Goal: Book appointment/travel/reservation

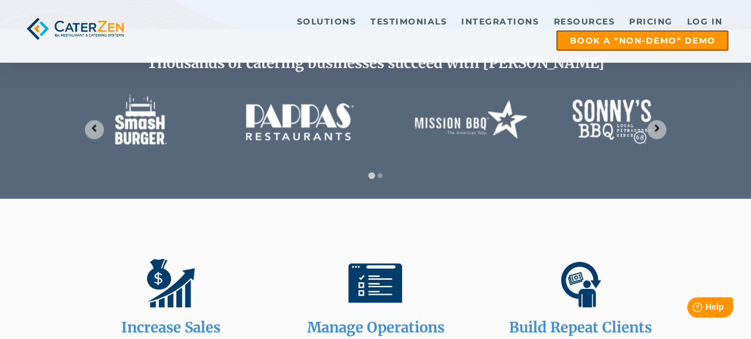
scroll to position [552, 0]
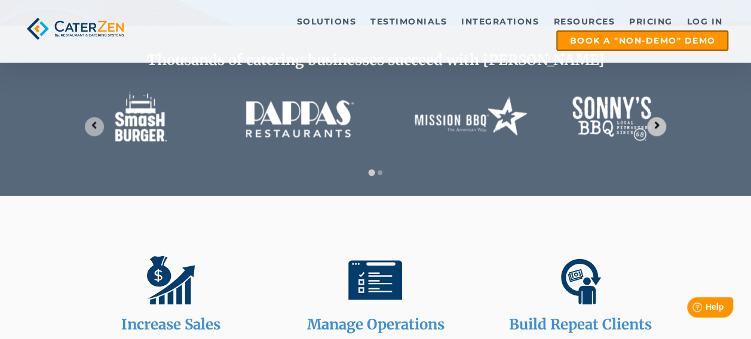
click at [654, 125] on icon "Next slide" at bounding box center [656, 125] width 11 height 11
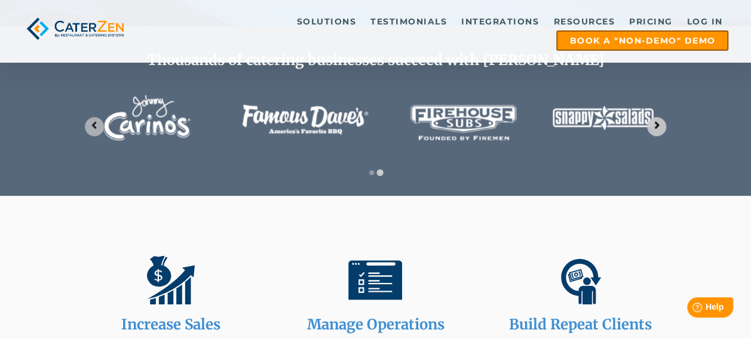
click at [654, 125] on icon "Go to first slide" at bounding box center [656, 125] width 11 height 11
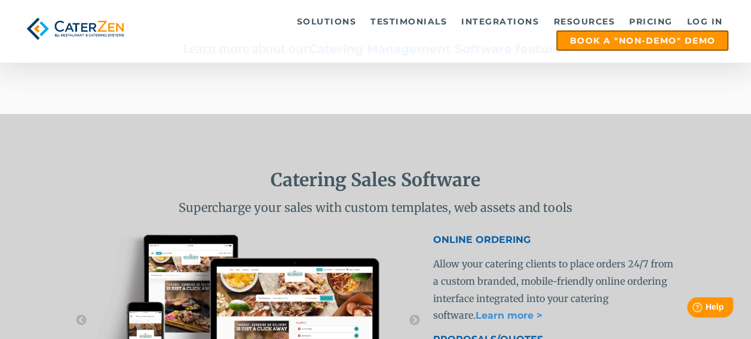
scroll to position [2097, 0]
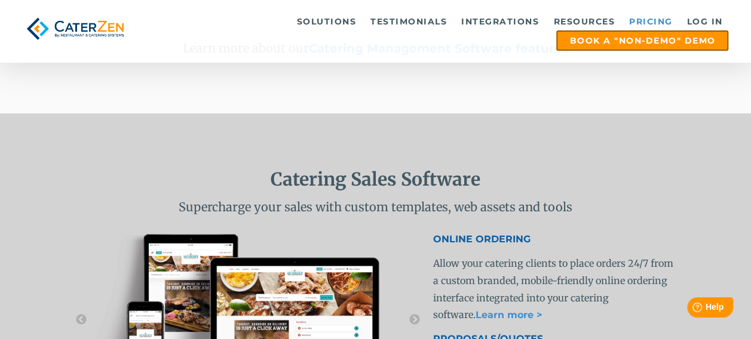
click at [638, 20] on link "Pricing" at bounding box center [651, 22] width 56 height 18
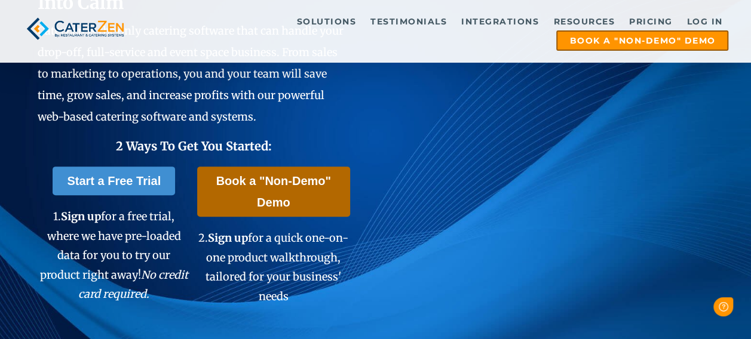
scroll to position [154, 0]
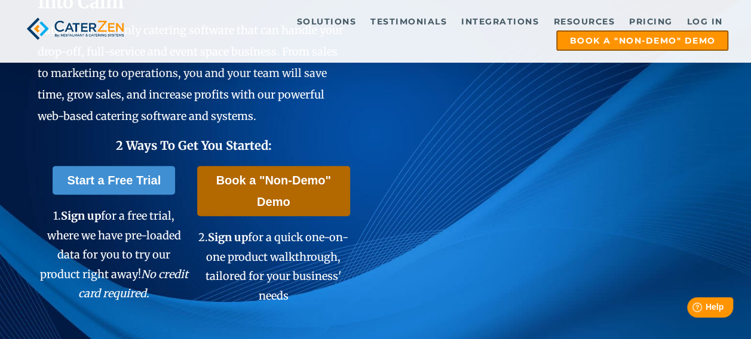
click at [284, 172] on link "Book a "Non-Demo" Demo" at bounding box center [273, 191] width 153 height 50
